Goal: Navigation & Orientation: Find specific page/section

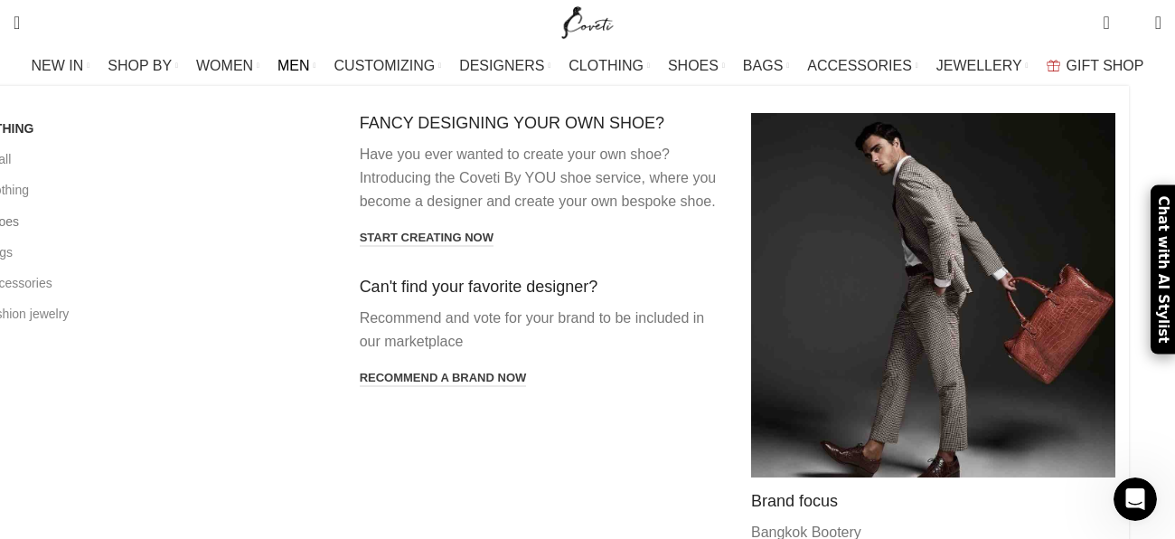
click at [79, 232] on link "All shoes" at bounding box center [149, 221] width 364 height 31
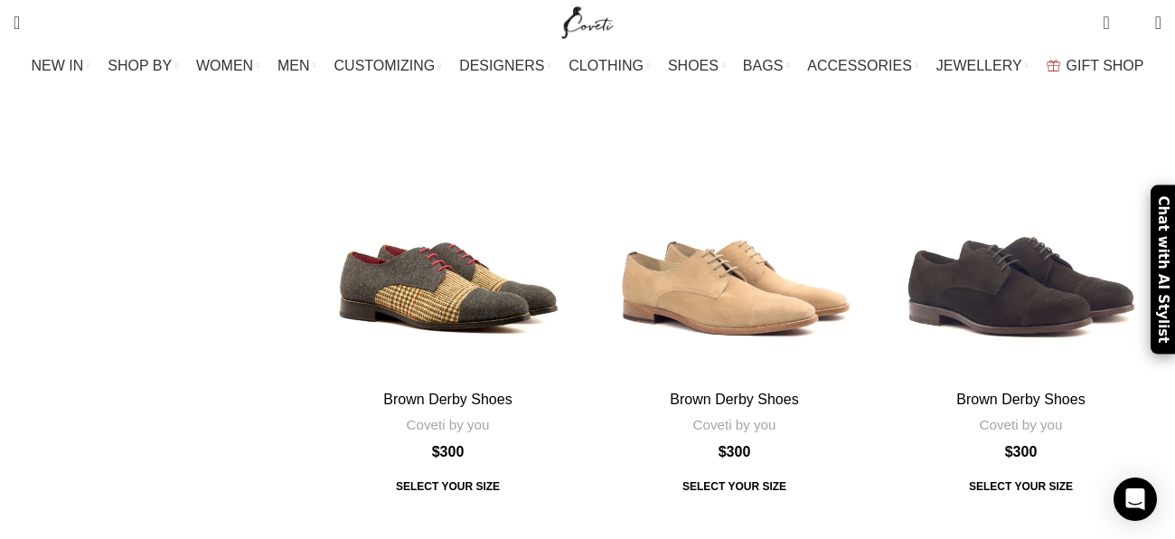
scroll to position [6392, 0]
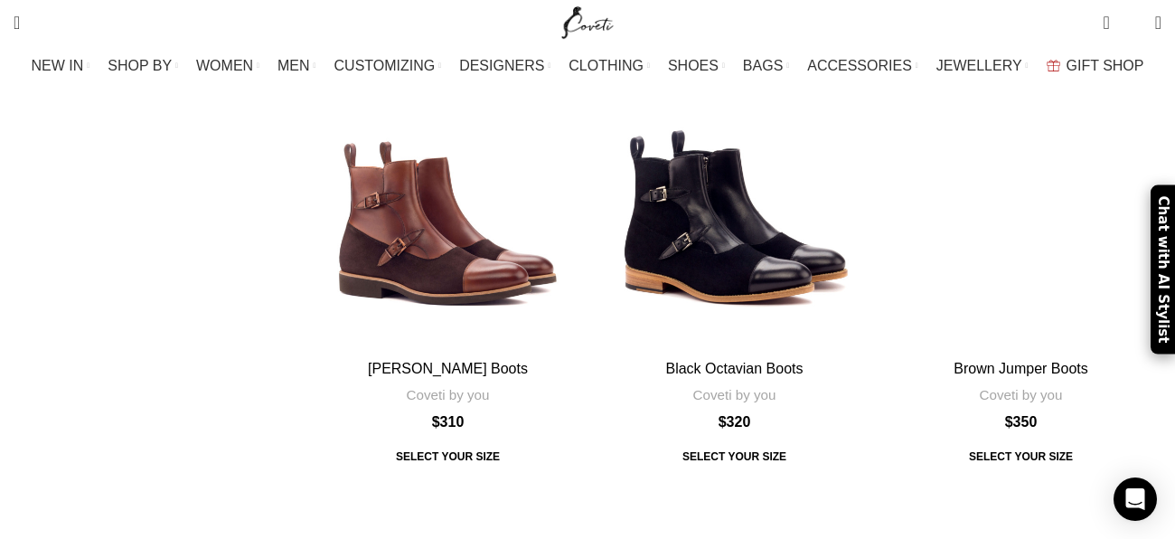
scroll to position [6310, 0]
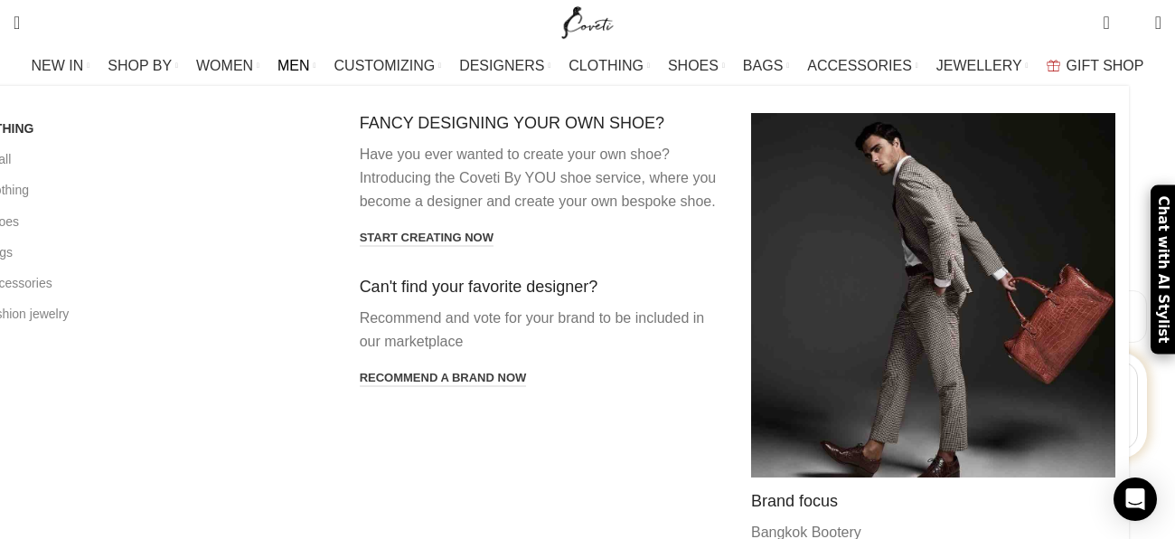
click at [310, 62] on span "MEN" at bounding box center [293, 65] width 33 height 17
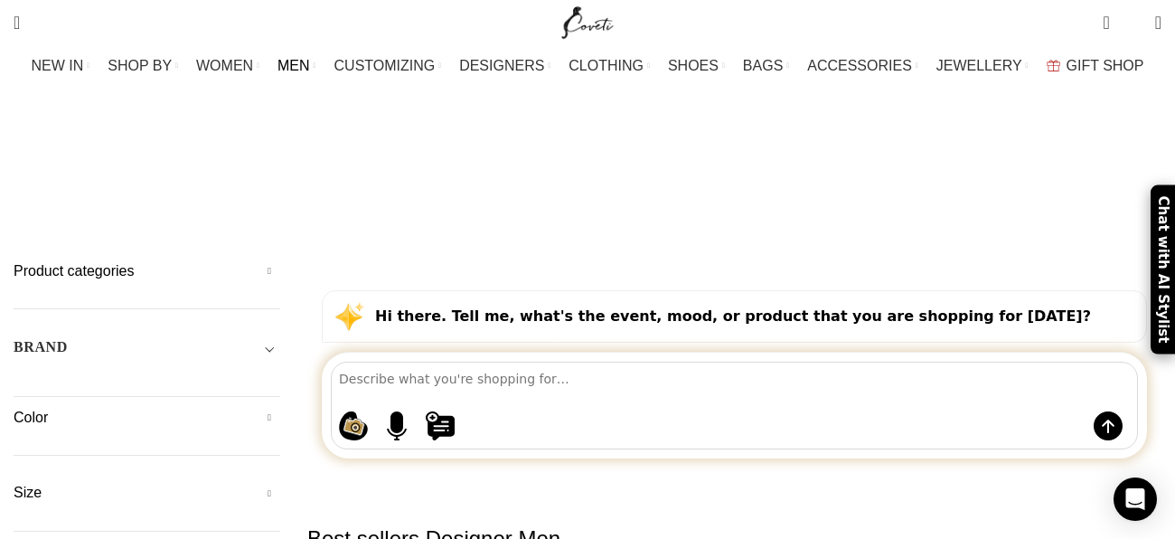
click at [280, 261] on div "Product categories Men Men Accessories Cases Men Belts Men Exotic Leather Men H…" at bounding box center [147, 420] width 267 height 318
click at [280, 336] on span "Toggle filter" at bounding box center [269, 347] width 22 height 22
click at [267, 369] on div "16Arlington Adam Lippes Agua By Agua Bendita Aje Alejandra De Coss Alemais Ales…" at bounding box center [147, 417] width 267 height 96
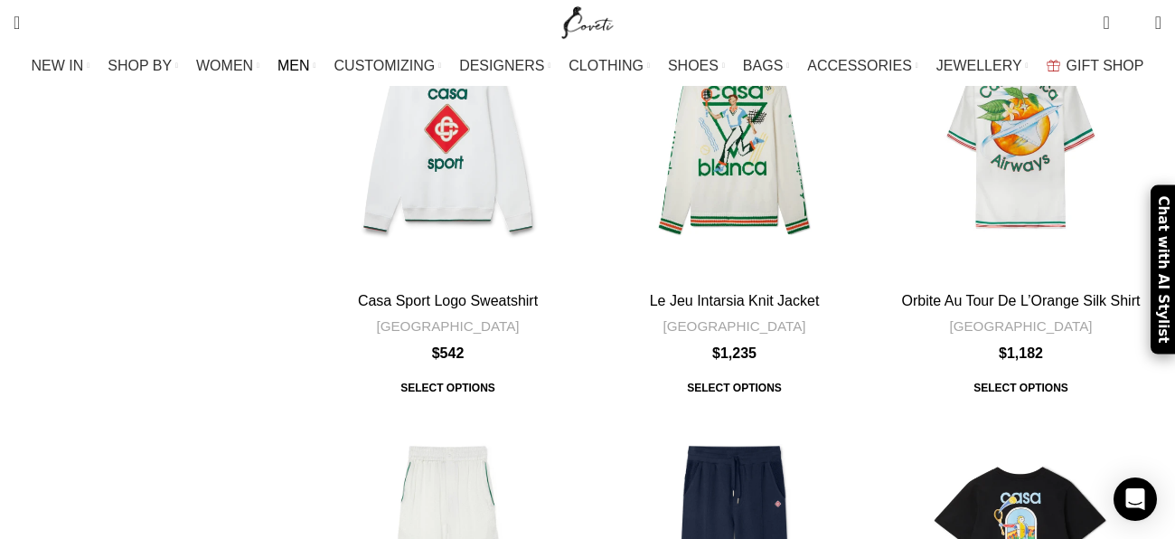
scroll to position [1444, 0]
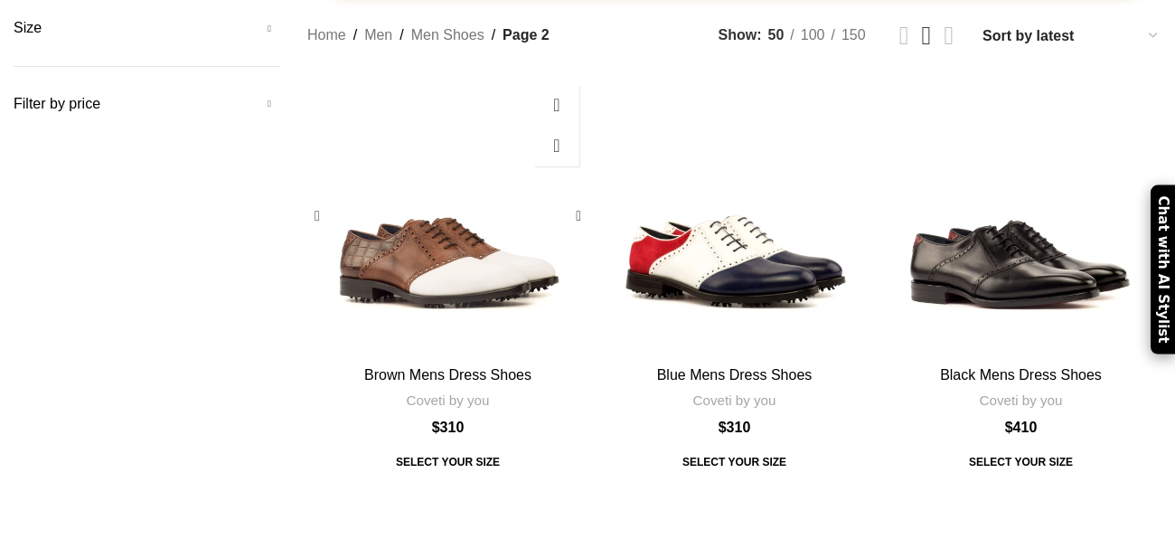
scroll to position [686, 0]
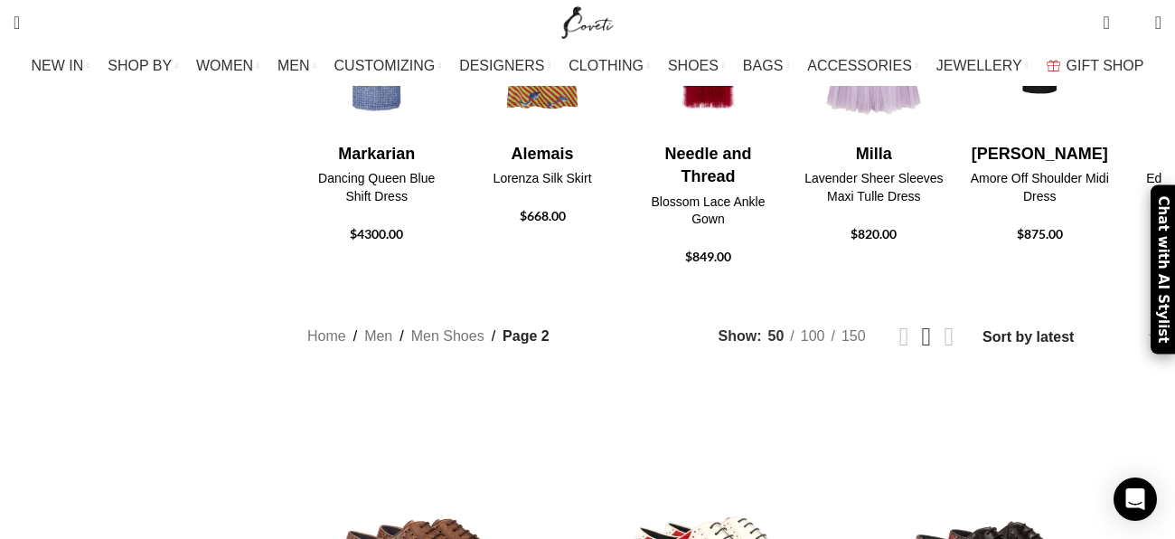
scroll to position [6392, 0]
